Goal: Book appointment/travel/reservation

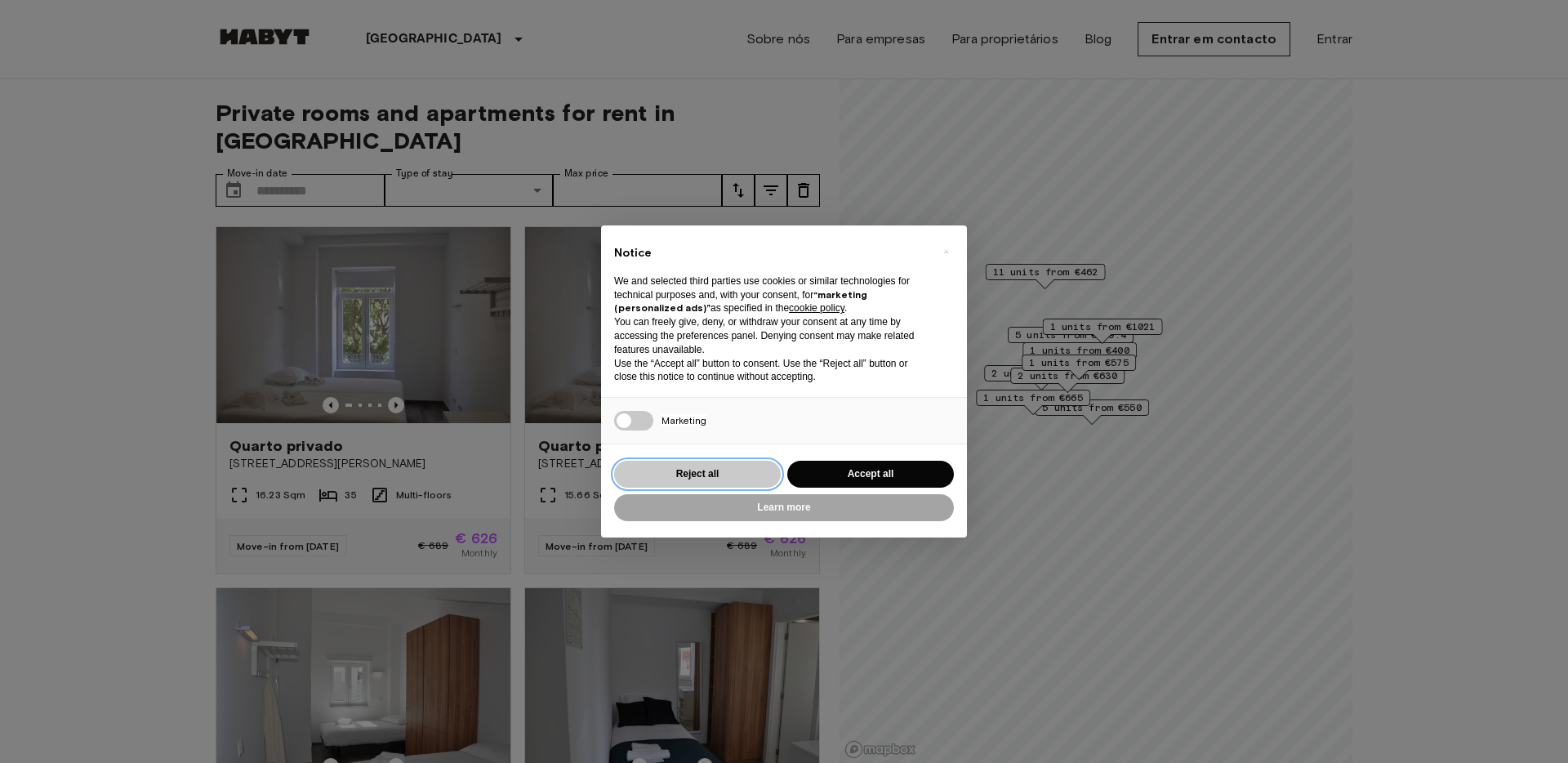
click at [727, 477] on button "Reject all" at bounding box center [697, 474] width 167 height 27
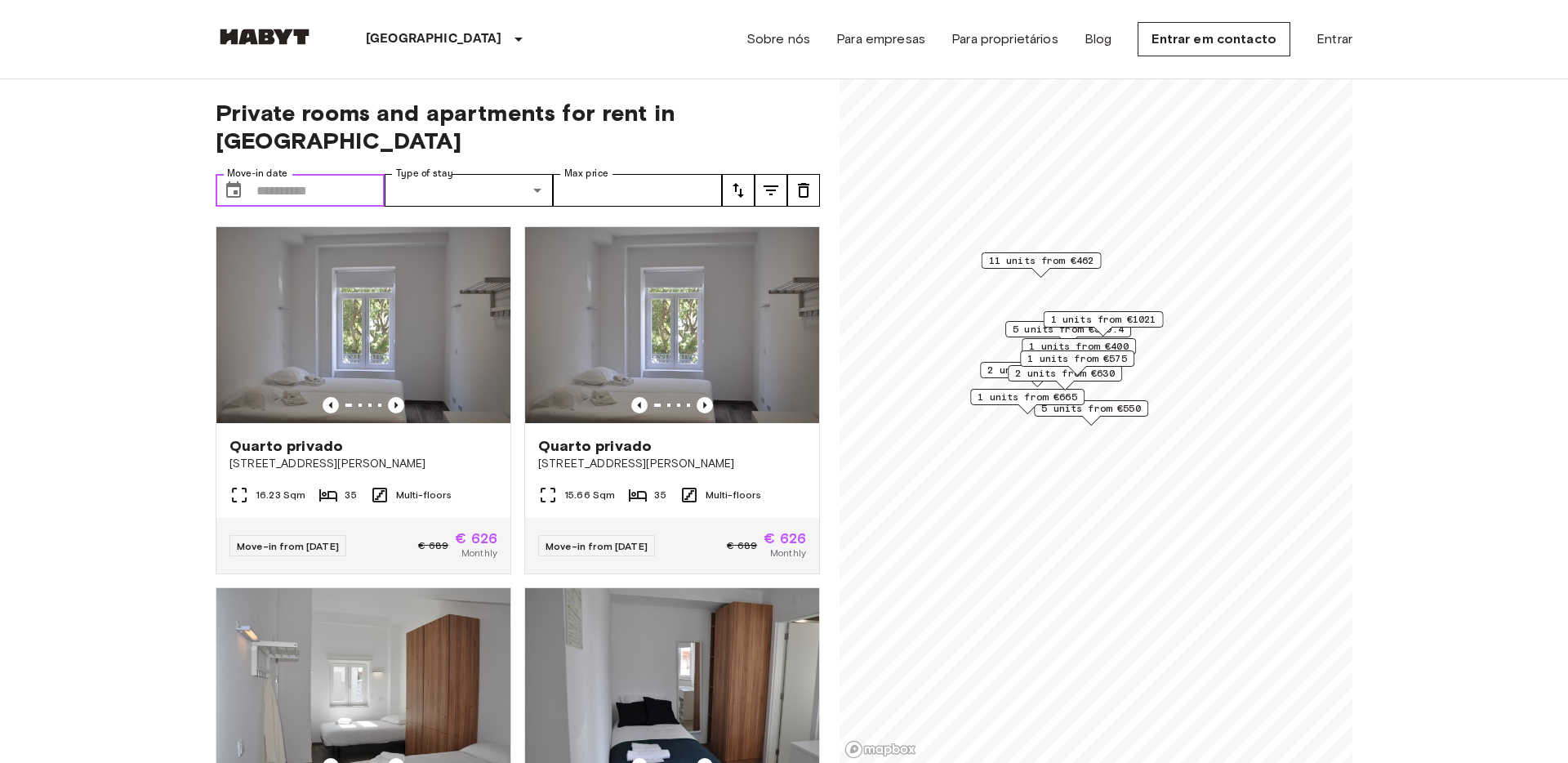
click at [318, 174] on input "Move-in date" at bounding box center [321, 190] width 128 height 33
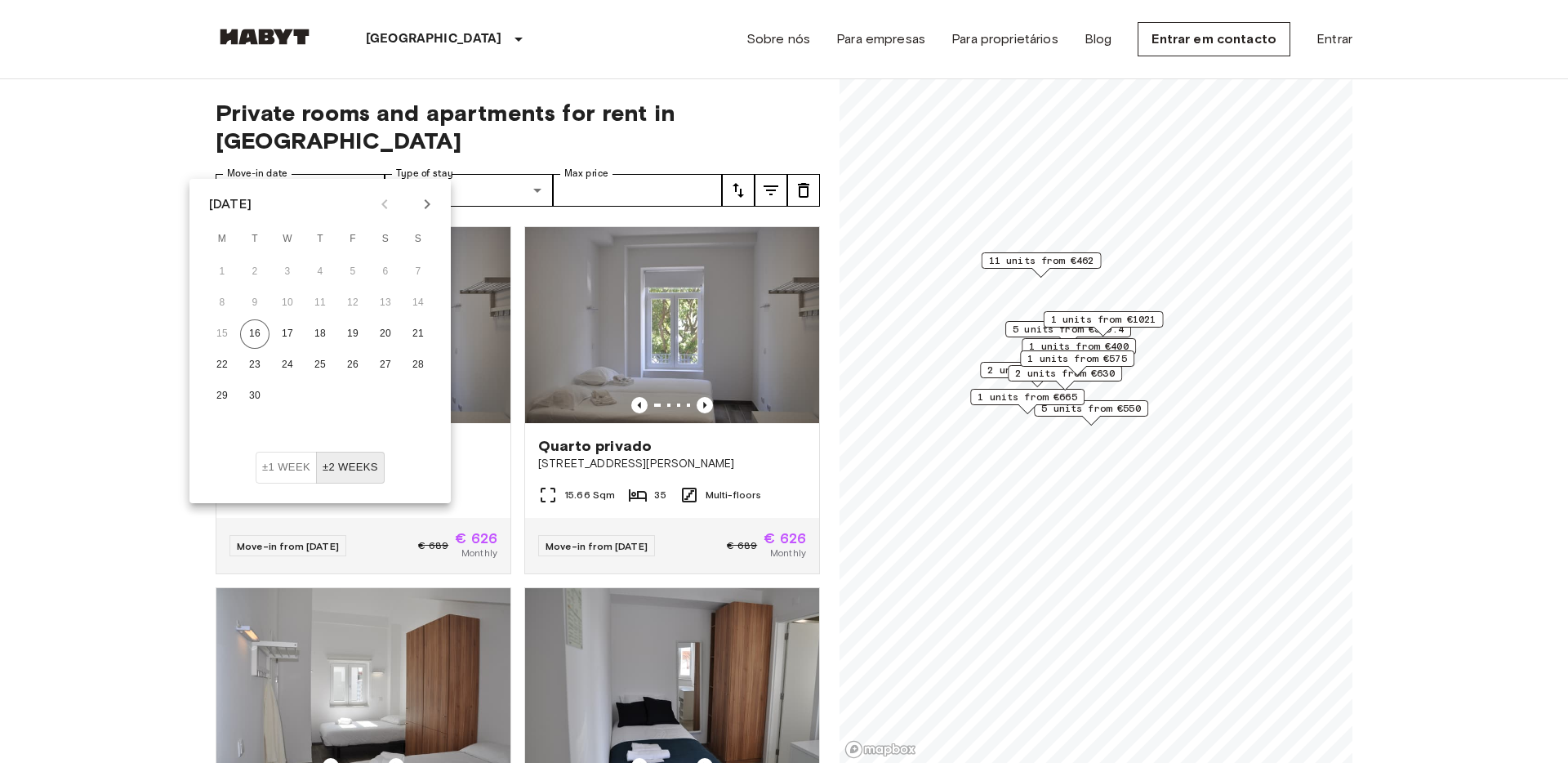
click at [431, 206] on icon "Next month" at bounding box center [427, 204] width 19 height 19
click at [315, 272] on button "2" at bounding box center [320, 271] width 29 height 29
type input "**********"
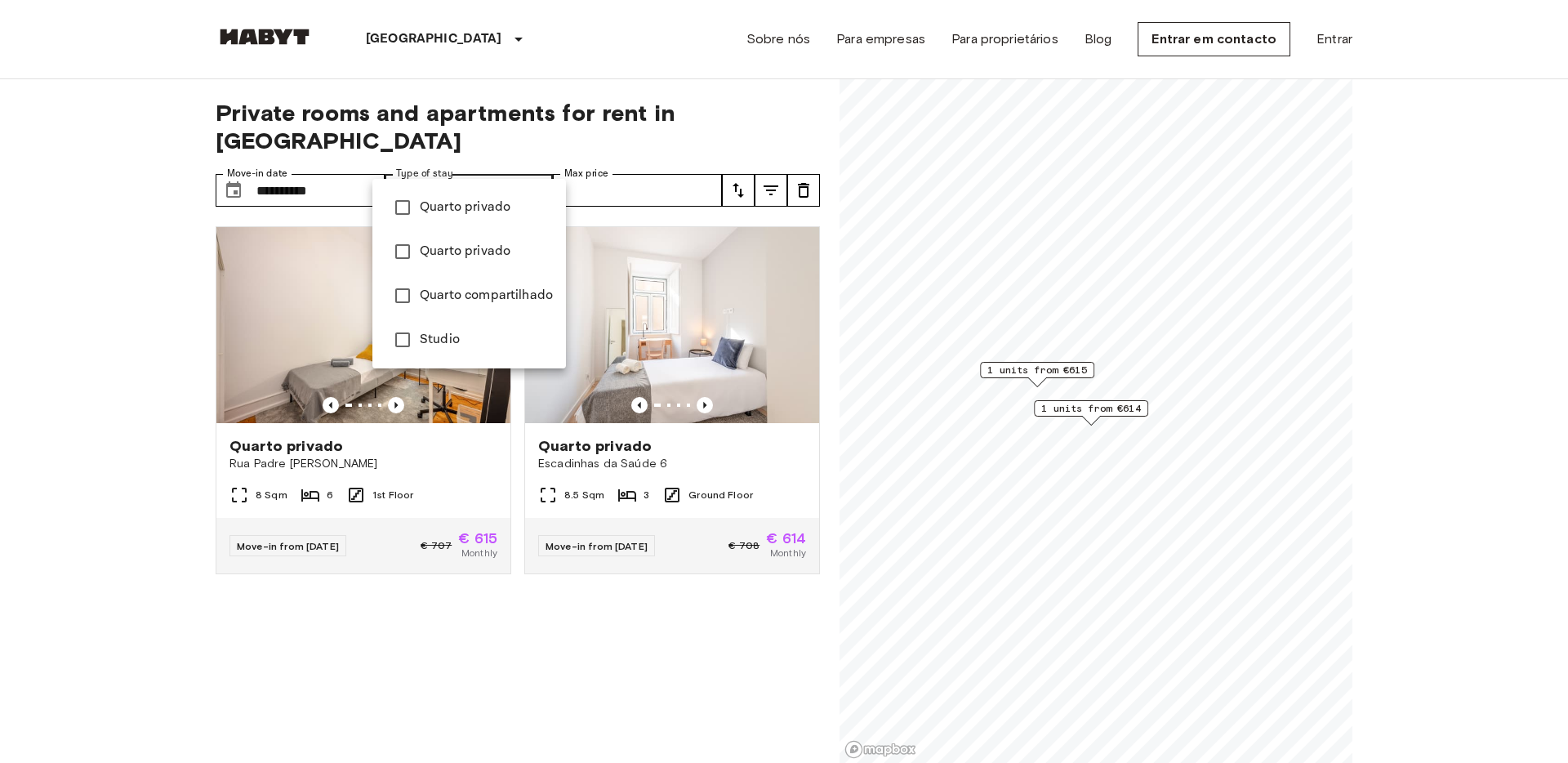
click at [454, 209] on span "Quarto privado" at bounding box center [486, 207] width 133 height 19
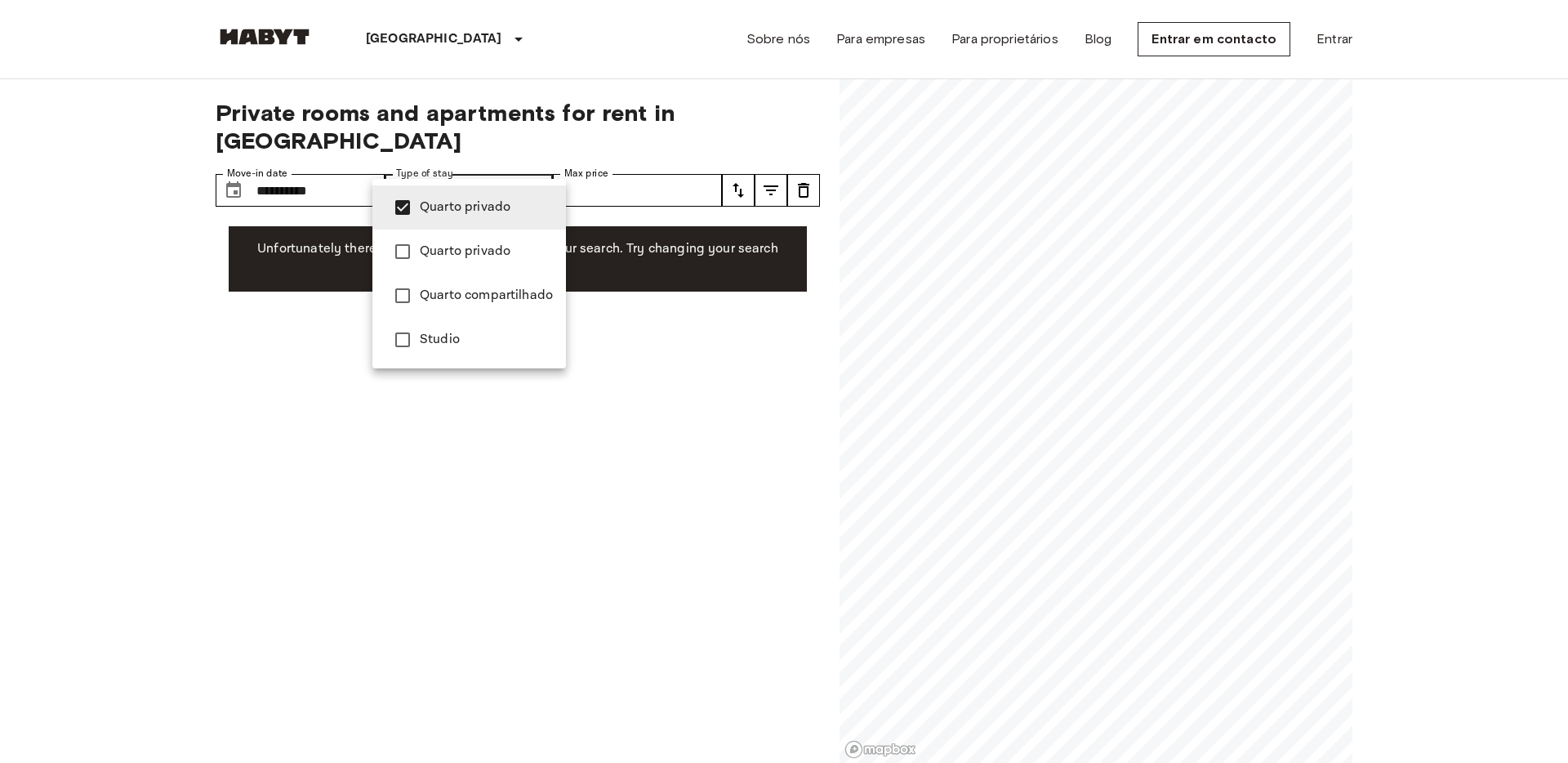
click at [485, 158] on div at bounding box center [784, 381] width 1568 height 763
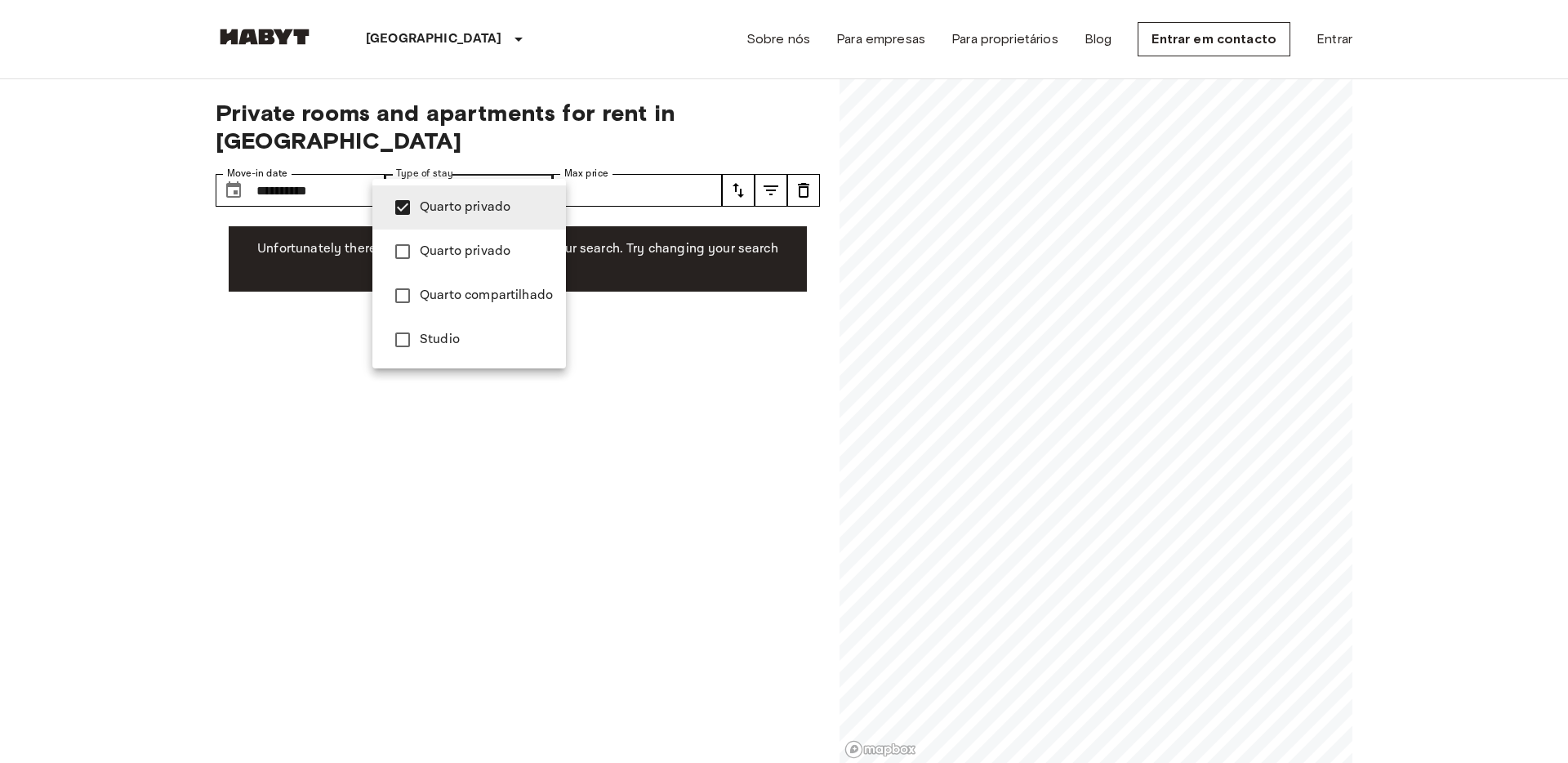
click at [450, 248] on span "Quarto privado" at bounding box center [486, 252] width 133 height 19
type input "**********"
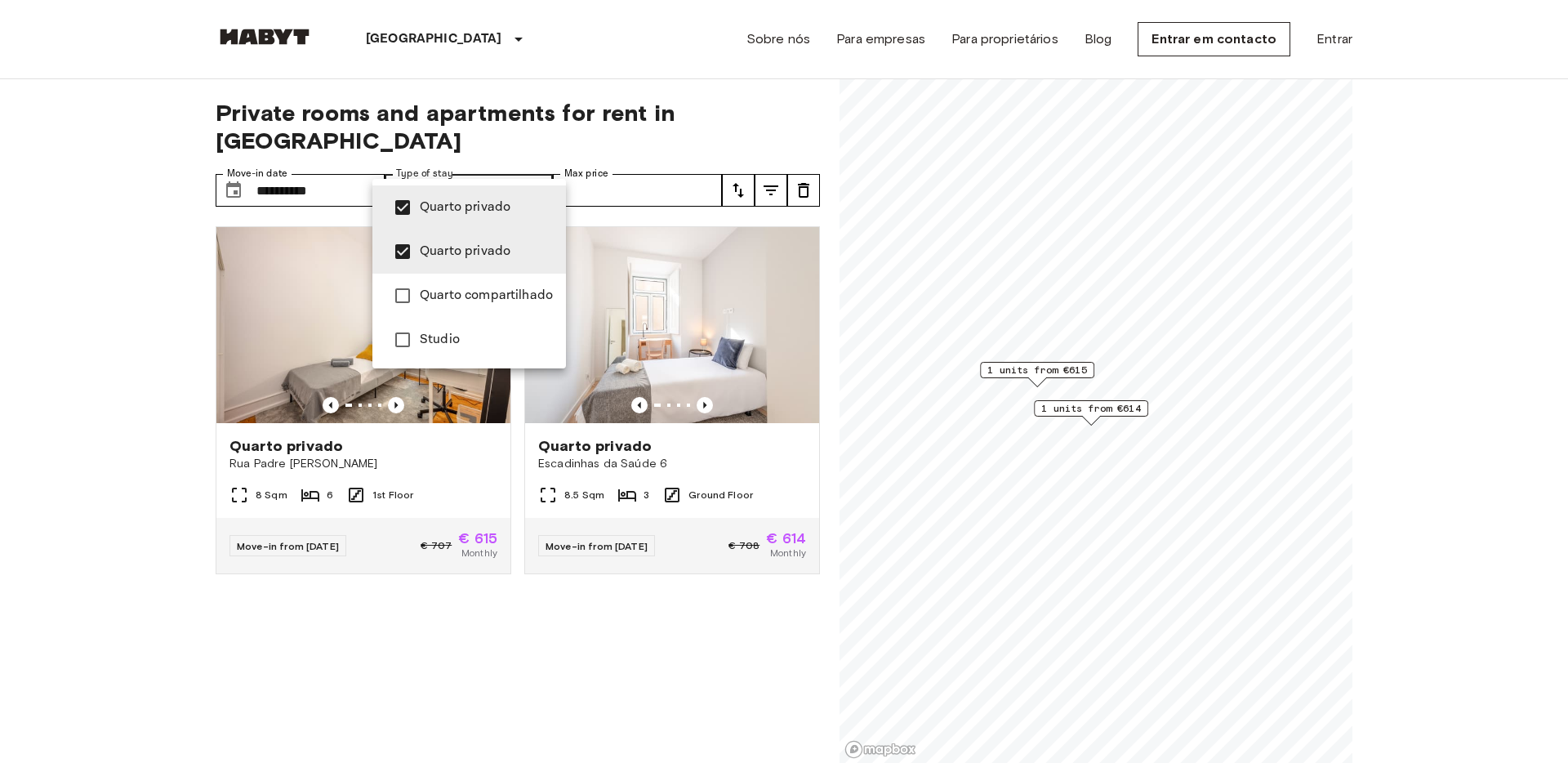
click at [101, 334] on div at bounding box center [784, 381] width 1568 height 763
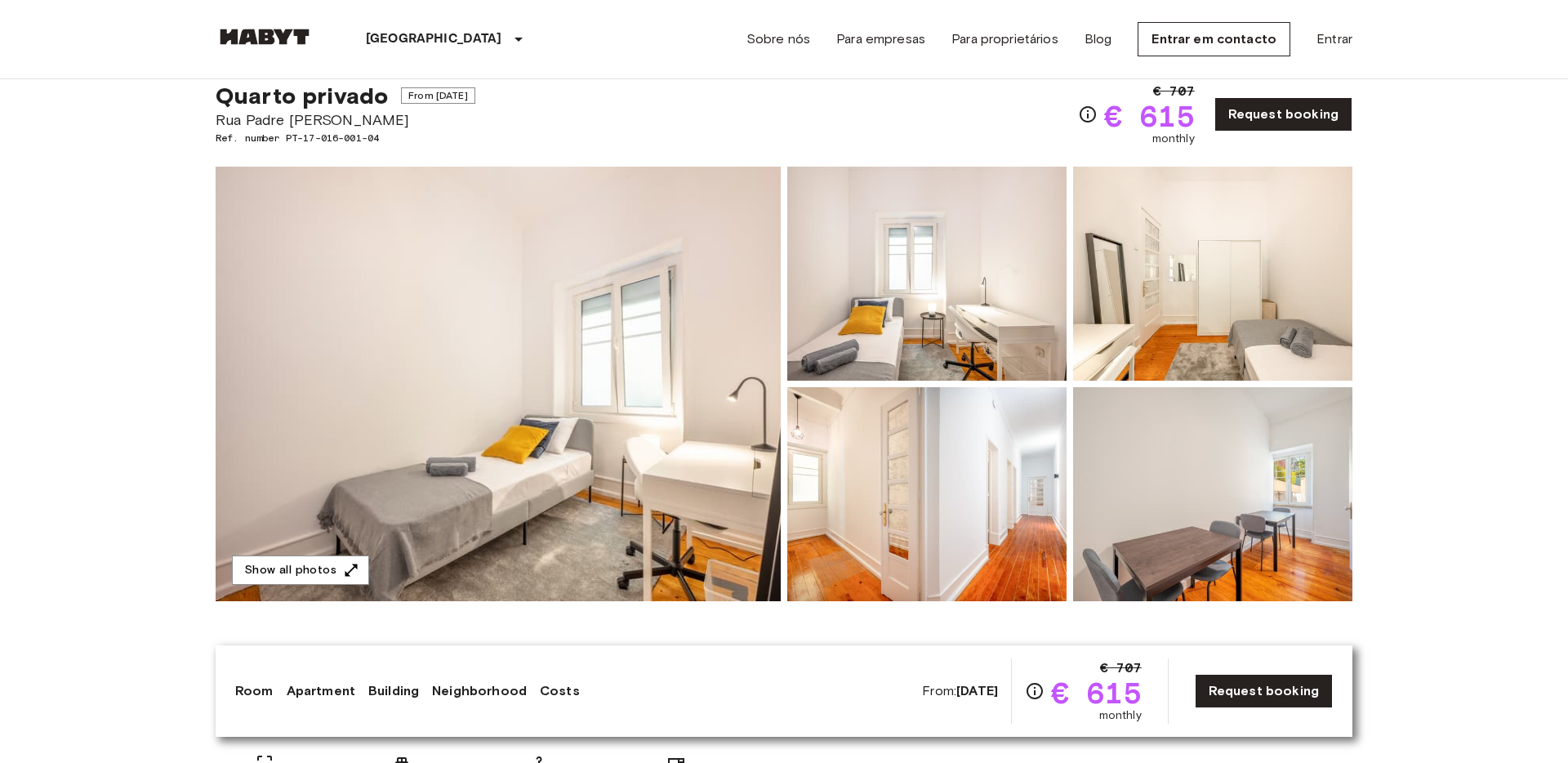
scroll to position [40, 0]
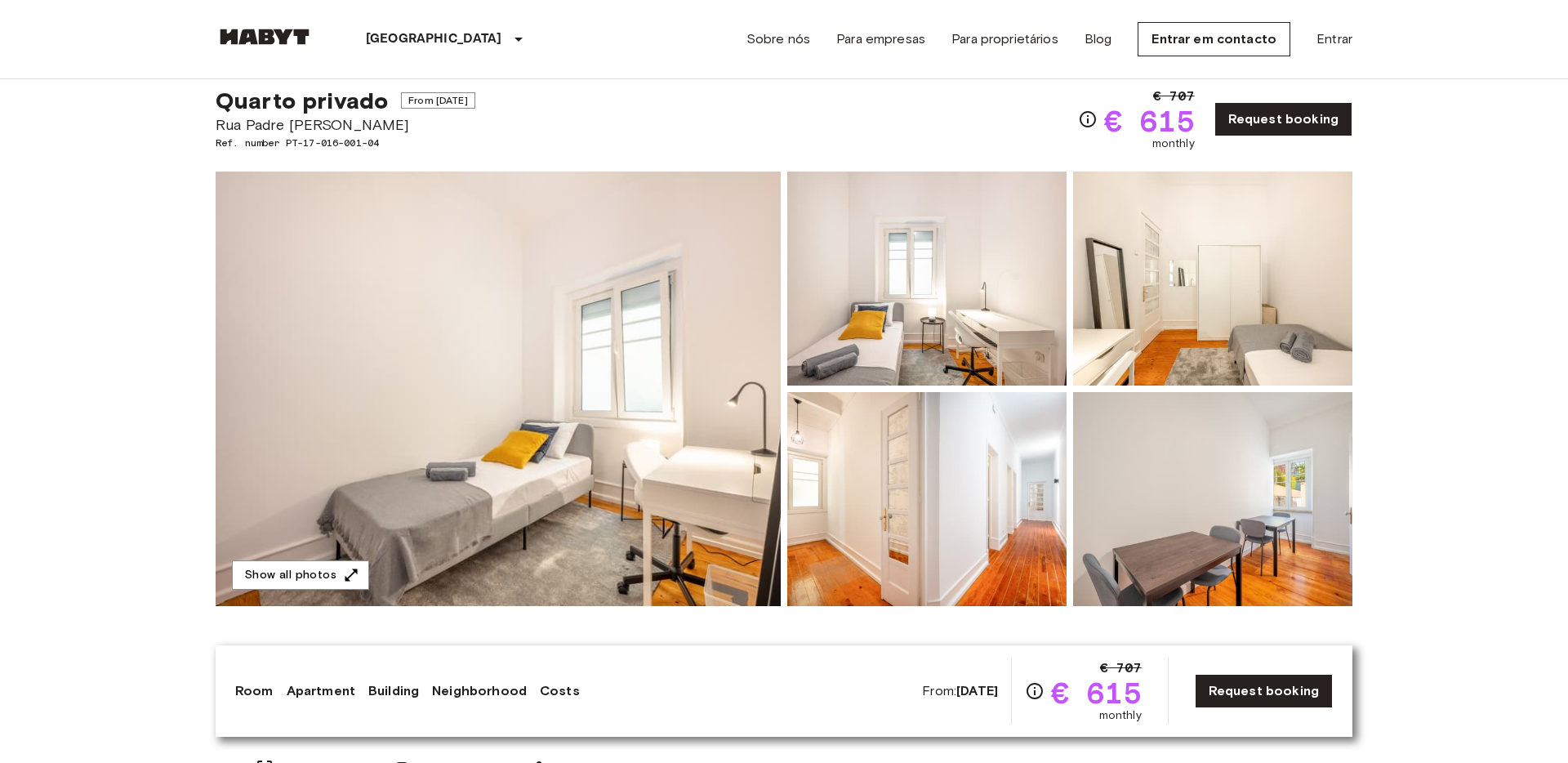
click at [559, 381] on img at bounding box center [498, 389] width 565 height 435
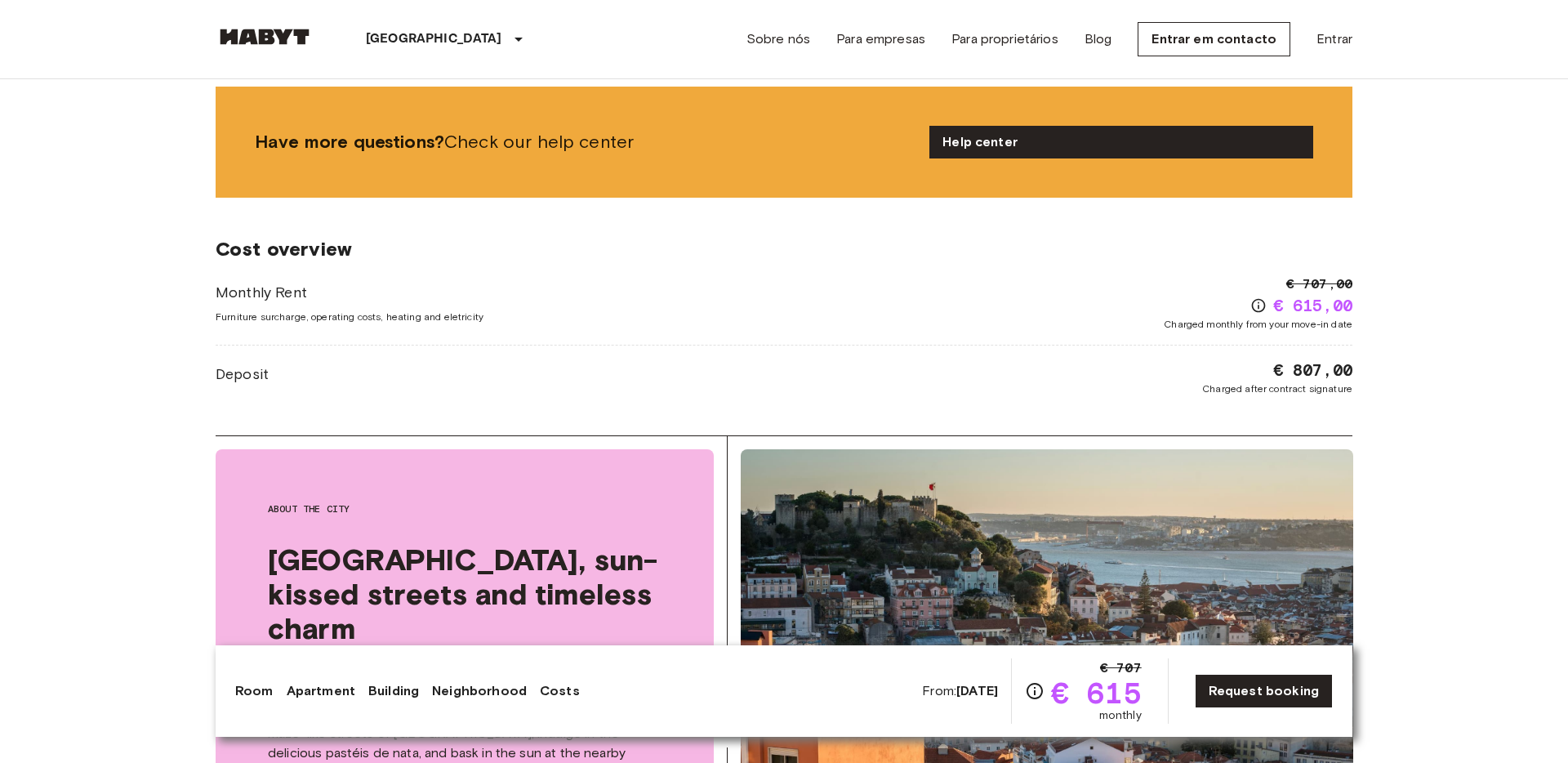
scroll to position [2042, 0]
click at [1300, 374] on span "€ 807,00" at bounding box center [1313, 371] width 79 height 23
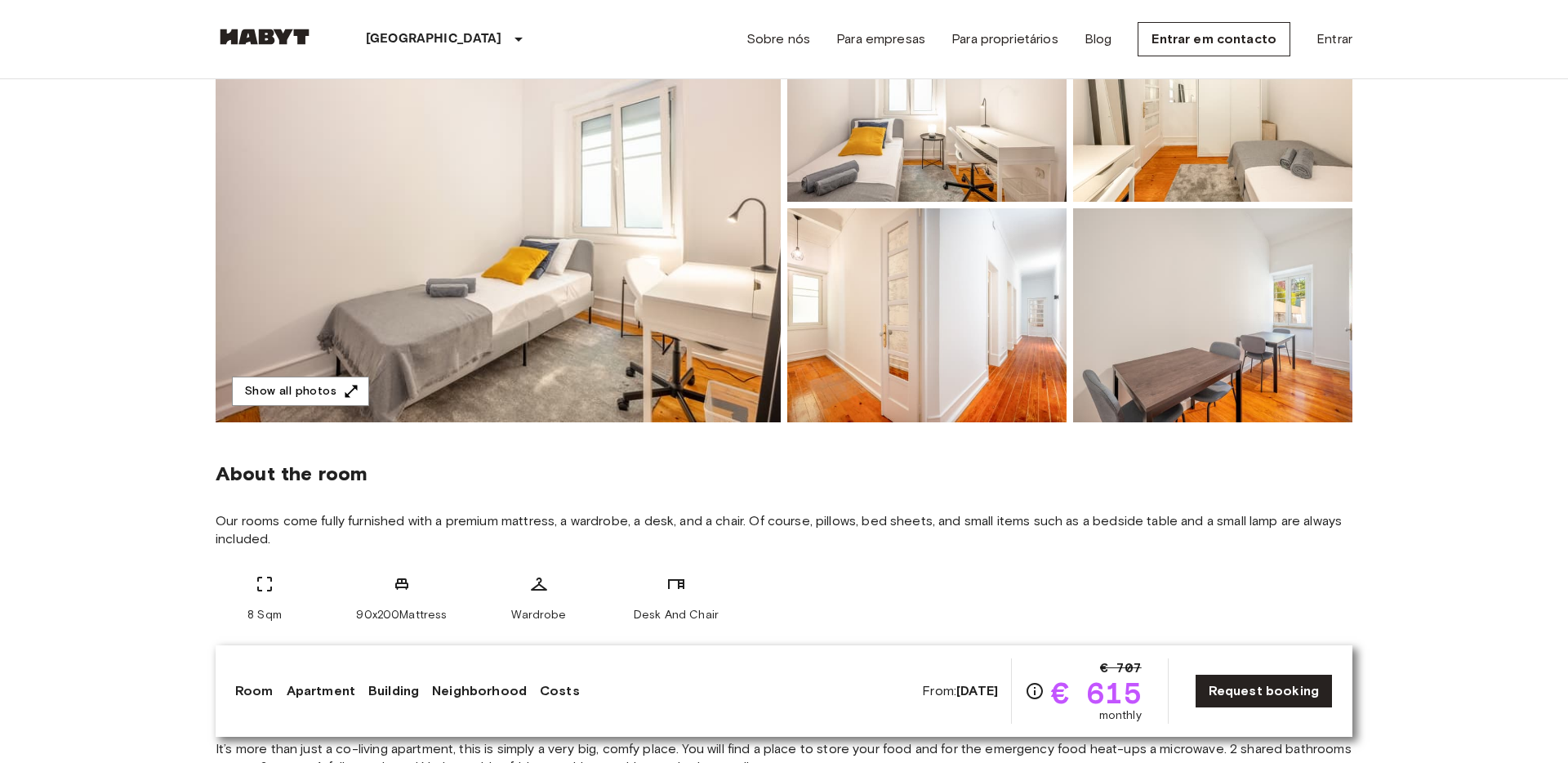
scroll to position [0, 0]
